Goal: Check status: Check status

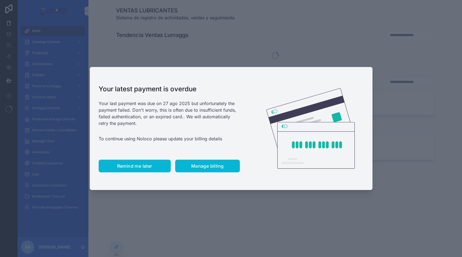
click at [134, 169] on button "Remind me later" at bounding box center [135, 166] width 72 height 13
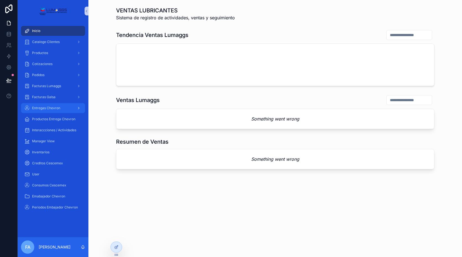
click at [54, 108] on span "Entregas Chevron" at bounding box center [46, 108] width 28 height 4
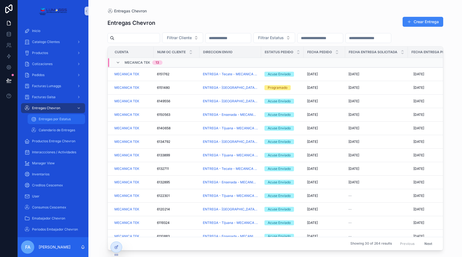
click at [57, 117] on span "Entregas por Estatus" at bounding box center [55, 119] width 32 height 4
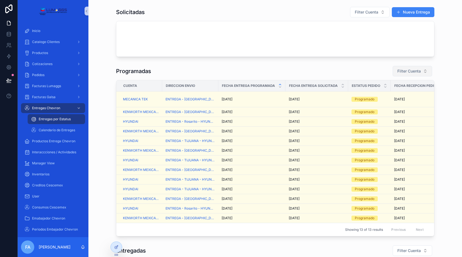
click at [410, 71] on span "Filter Cuenta" at bounding box center [408, 72] width 23 height 6
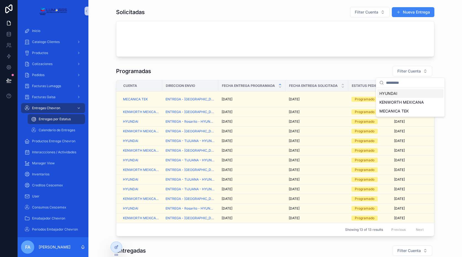
click at [389, 95] on span "HYUNDAI" at bounding box center [388, 94] width 18 height 6
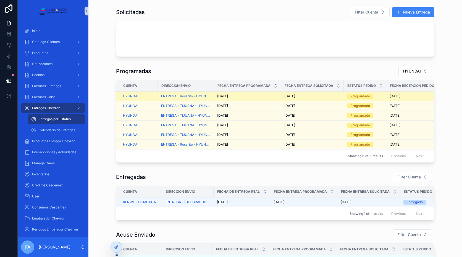
click at [224, 95] on span "[DATE]" at bounding box center [222, 96] width 11 height 4
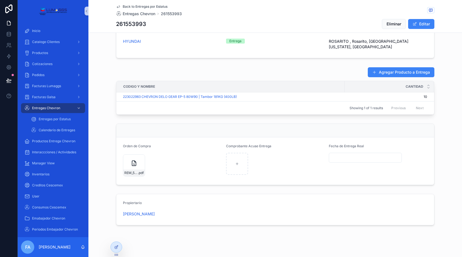
scroll to position [206, 0]
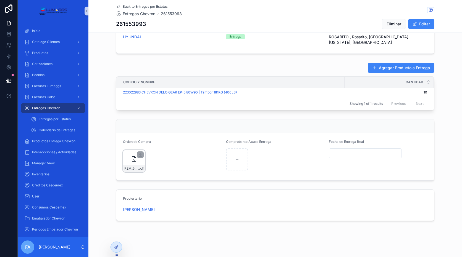
click at [131, 157] on icon "scrollable content" at bounding box center [134, 159] width 7 height 7
